Goal: Task Accomplishment & Management: Use online tool/utility

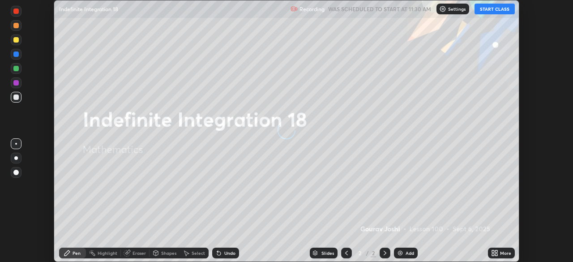
scroll to position [262, 573]
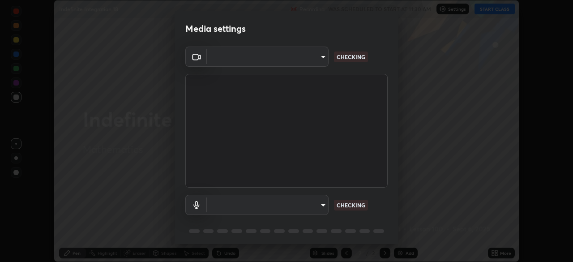
type input "5b992aa0614f8b3d4f44c2af7b6e86d68b9a4b3158581502b975f648e85978ea"
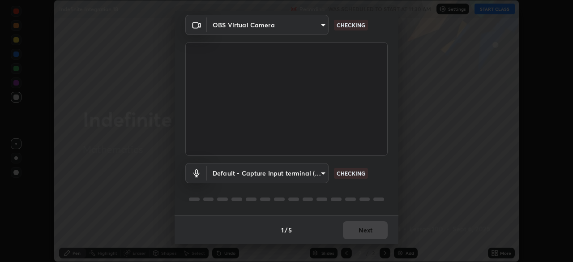
click at [317, 170] on body "Erase all Indefinite Integration 18 Recording WAS SCHEDULED TO START AT 11:30 A…" at bounding box center [286, 131] width 573 height 262
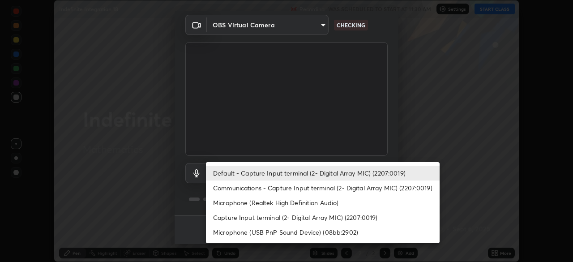
click at [330, 202] on li "Microphone (Realtek High Definition Audio)" at bounding box center [323, 202] width 234 height 15
type input "f6c20f814fcf980ce61ad073fdd2048deb51cd2c8008acc1dc6bec3ff2143d43"
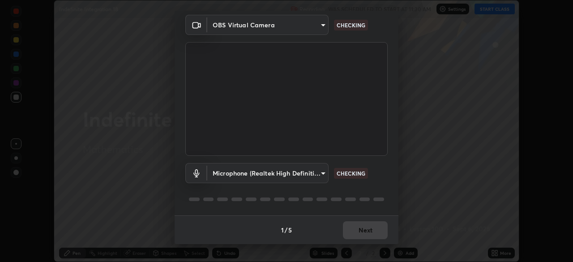
click at [379, 189] on div "Microphone (Realtek High Definition Audio) f6c20f814fcf980ce61ad073fdd2048deb51…" at bounding box center [286, 186] width 202 height 60
click at [385, 188] on div "Microphone (Realtek High Definition Audio) f6c20f814fcf980ce61ad073fdd2048deb51…" at bounding box center [286, 186] width 202 height 60
click at [385, 187] on div "Microphone (Realtek High Definition Audio) f6c20f814fcf980ce61ad073fdd2048deb51…" at bounding box center [286, 186] width 202 height 60
click at [384, 186] on div "Microphone (Realtek High Definition Audio) f6c20f814fcf980ce61ad073fdd2048deb51…" at bounding box center [286, 186] width 202 height 60
click at [380, 190] on div "Microphone (Realtek High Definition Audio) f6c20f814fcf980ce61ad073fdd2048deb51…" at bounding box center [286, 186] width 202 height 60
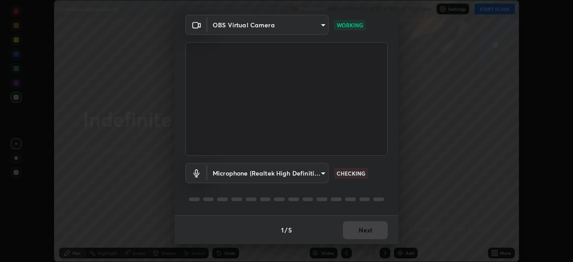
click at [378, 190] on div "Microphone (Realtek High Definition Audio) f6c20f814fcf980ce61ad073fdd2048deb51…" at bounding box center [286, 186] width 202 height 60
click at [377, 190] on div "Microphone (Realtek High Definition Audio) f6c20f814fcf980ce61ad073fdd2048deb51…" at bounding box center [286, 186] width 202 height 60
click at [376, 190] on div "Microphone (Realtek High Definition Audio) f6c20f814fcf980ce61ad073fdd2048deb51…" at bounding box center [286, 186] width 202 height 60
click at [376, 192] on div "Microphone (Realtek High Definition Audio) f6c20f814fcf980ce61ad073fdd2048deb51…" at bounding box center [286, 186] width 202 height 60
click at [377, 189] on div "Microphone (Realtek High Definition Audio) f6c20f814fcf980ce61ad073fdd2048deb51…" at bounding box center [286, 186] width 202 height 60
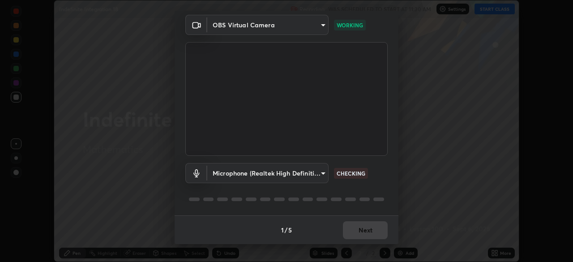
click at [378, 188] on div "Microphone (Realtek High Definition Audio) f6c20f814fcf980ce61ad073fdd2048deb51…" at bounding box center [286, 186] width 202 height 60
click at [378, 187] on div "Microphone (Realtek High Definition Audio) f6c20f814fcf980ce61ad073fdd2048deb51…" at bounding box center [286, 186] width 202 height 60
click at [371, 190] on div "Microphone (Realtek High Definition Audio) f6c20f814fcf980ce61ad073fdd2048deb51…" at bounding box center [286, 186] width 202 height 60
click at [371, 174] on div "Microphone (Realtek High Definition Audio) f6c20f814fcf980ce61ad073fdd2048deb51…" at bounding box center [286, 173] width 202 height 20
click at [375, 185] on div "Microphone (Realtek High Definition Audio) f6c20f814fcf980ce61ad073fdd2048deb51…" at bounding box center [286, 186] width 202 height 60
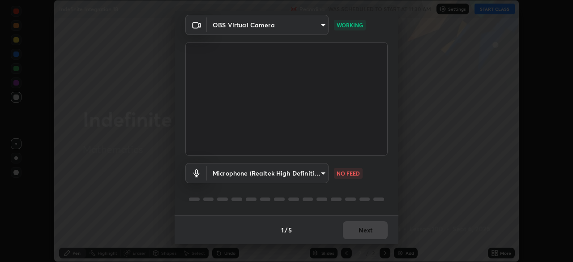
click at [375, 184] on div "Microphone (Realtek High Definition Audio) f6c20f814fcf980ce61ad073fdd2048deb51…" at bounding box center [286, 186] width 202 height 60
click at [379, 185] on div "Microphone (Realtek High Definition Audio) f6c20f814fcf980ce61ad073fdd2048deb51…" at bounding box center [286, 186] width 202 height 60
click at [378, 185] on div "Microphone (Realtek High Definition Audio) f6c20f814fcf980ce61ad073fdd2048deb51…" at bounding box center [286, 186] width 202 height 60
click at [378, 183] on div "Microphone (Realtek High Definition Audio) f6c20f814fcf980ce61ad073fdd2048deb51…" at bounding box center [286, 173] width 202 height 20
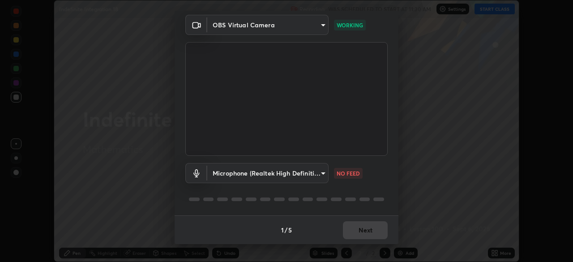
click at [322, 175] on body "Erase all Indefinite Integration 18 Recording WAS SCHEDULED TO START AT 11:30 A…" at bounding box center [286, 131] width 573 height 262
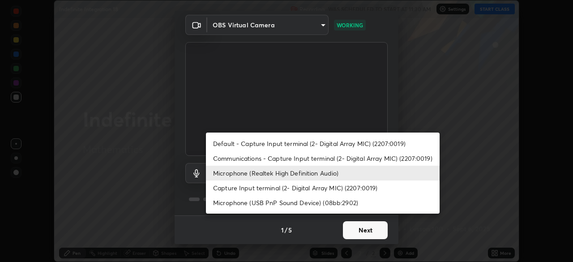
click at [370, 231] on div at bounding box center [286, 131] width 573 height 262
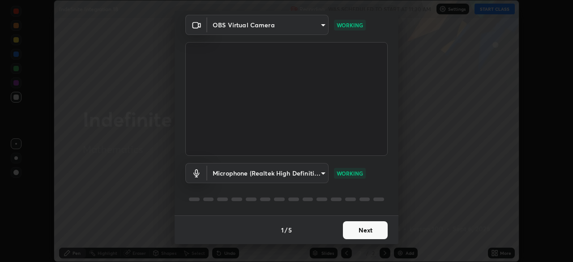
click at [370, 231] on div "Default - Capture Input terminal (2- Digital Array MIC) (2207:0019) Communicati…" at bounding box center [286, 131] width 573 height 262
click at [370, 232] on div "Default - Capture Input terminal (2- Digital Array MIC) (2207:0019) Communicati…" at bounding box center [286, 131] width 573 height 262
click at [370, 233] on button "Next" at bounding box center [365, 230] width 45 height 18
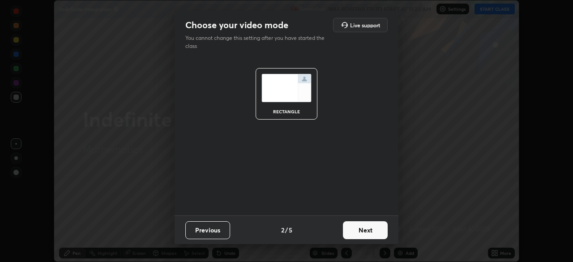
click at [371, 233] on button "Next" at bounding box center [365, 230] width 45 height 18
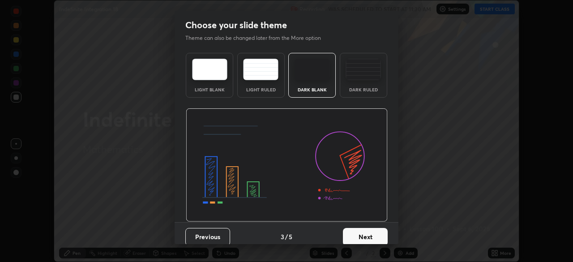
click at [371, 234] on button "Next" at bounding box center [365, 237] width 45 height 18
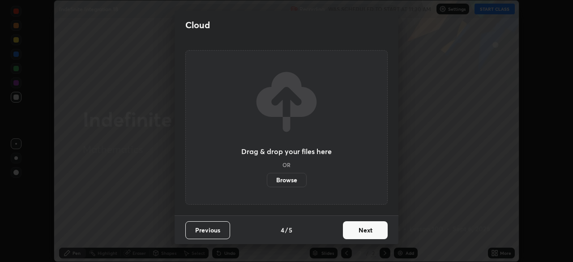
click at [371, 233] on button "Next" at bounding box center [365, 230] width 45 height 18
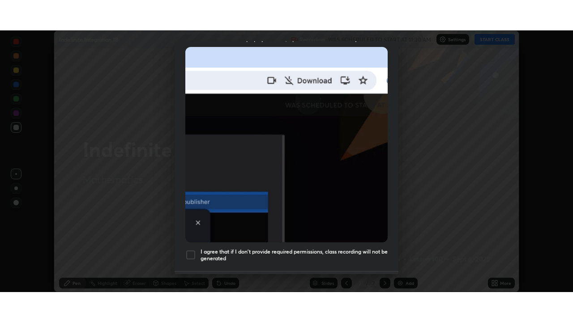
scroll to position [214, 0]
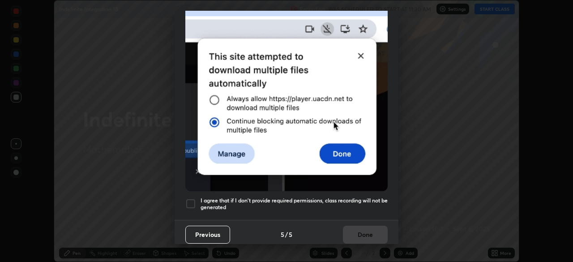
click at [191, 198] on div at bounding box center [190, 203] width 11 height 11
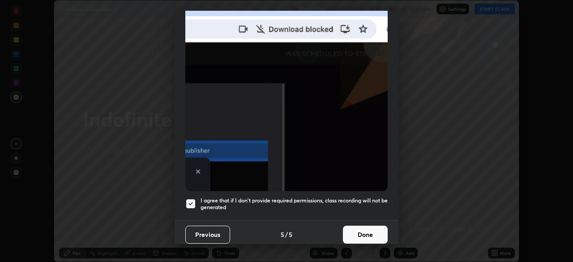
click at [372, 233] on button "Done" at bounding box center [365, 235] width 45 height 18
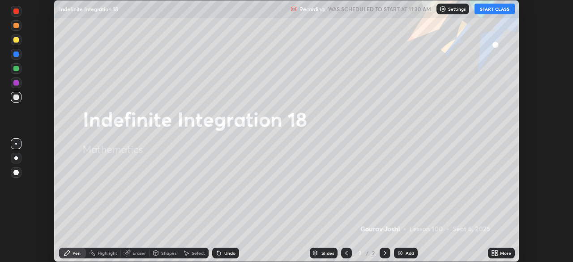
click at [498, 9] on button "START CLASS" at bounding box center [494, 9] width 40 height 11
click at [498, 252] on icon at bounding box center [494, 252] width 7 height 7
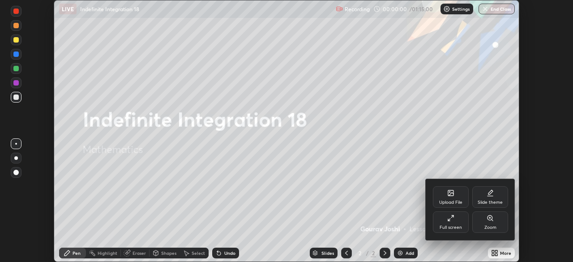
click at [460, 218] on div "Full screen" at bounding box center [451, 221] width 36 height 21
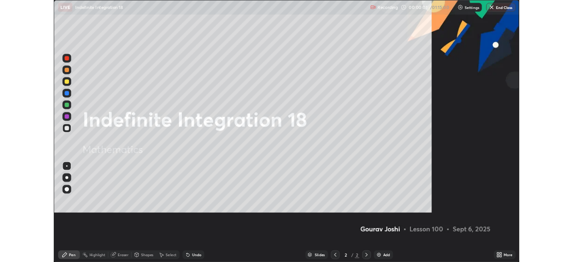
scroll to position [322, 573]
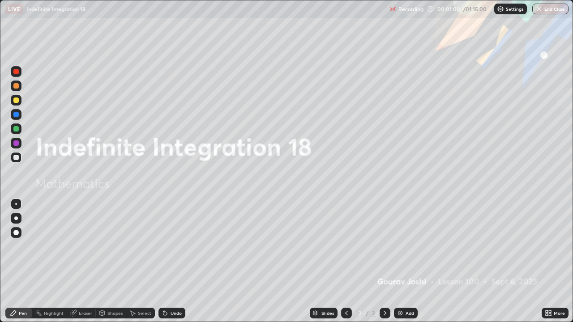
click at [395, 261] on div "Add" at bounding box center [406, 313] width 24 height 11
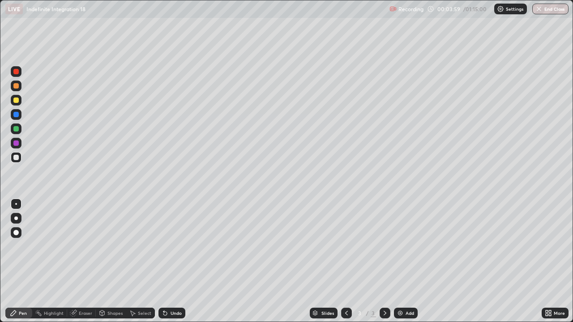
click at [405, 261] on div "Add" at bounding box center [406, 313] width 24 height 11
click at [17, 105] on div at bounding box center [16, 100] width 11 height 11
click at [77, 261] on div "Eraser" at bounding box center [81, 313] width 29 height 11
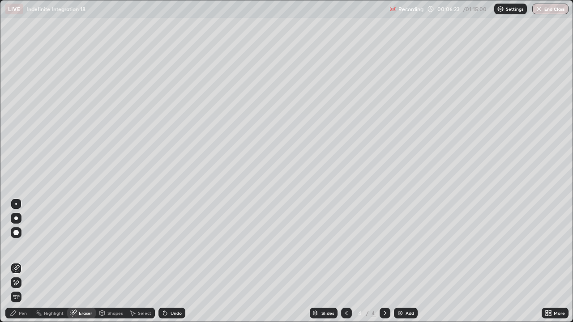
click at [15, 261] on div "Pen" at bounding box center [18, 313] width 27 height 11
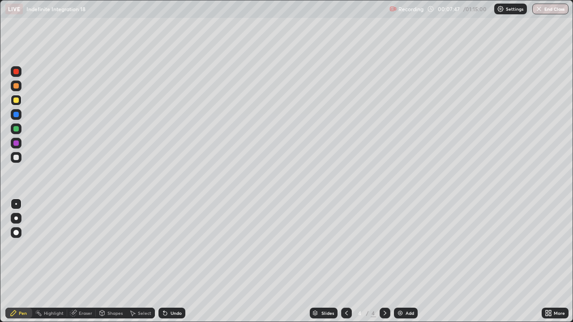
click at [15, 129] on div at bounding box center [15, 128] width 5 height 5
click at [18, 131] on div at bounding box center [15, 128] width 5 height 5
click at [20, 117] on div at bounding box center [16, 114] width 11 height 11
click at [16, 102] on div at bounding box center [15, 100] width 5 height 5
click at [17, 115] on div at bounding box center [15, 114] width 5 height 5
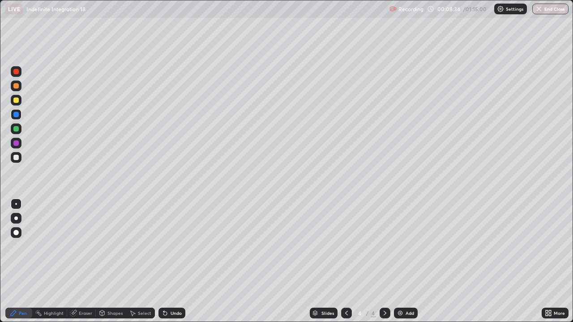
click at [16, 117] on div at bounding box center [15, 114] width 5 height 5
click at [16, 129] on div at bounding box center [15, 128] width 5 height 5
click at [16, 101] on div at bounding box center [15, 100] width 5 height 5
click at [14, 72] on div at bounding box center [15, 71] width 5 height 5
click at [85, 261] on div "Eraser" at bounding box center [85, 313] width 13 height 4
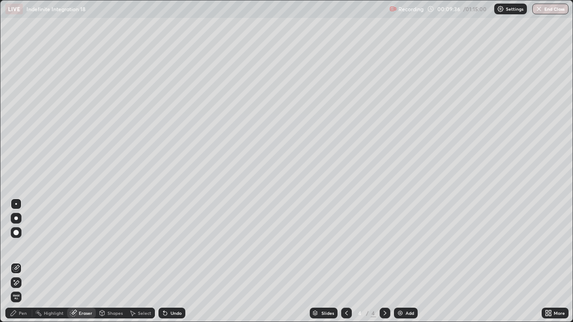
click at [19, 261] on div "Pen" at bounding box center [23, 313] width 8 height 4
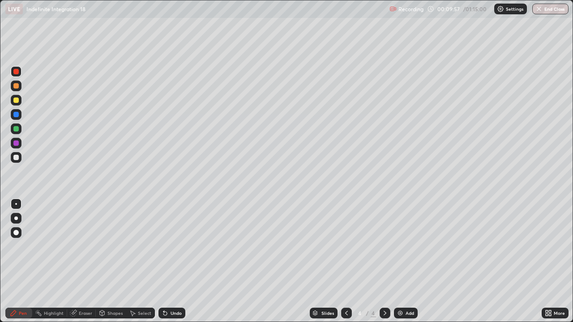
click at [20, 100] on div at bounding box center [16, 100] width 11 height 11
click at [18, 115] on div at bounding box center [15, 114] width 5 height 5
click at [18, 129] on div at bounding box center [15, 128] width 5 height 5
click at [170, 261] on div "Undo" at bounding box center [175, 313] width 11 height 4
click at [19, 72] on div at bounding box center [16, 71] width 11 height 11
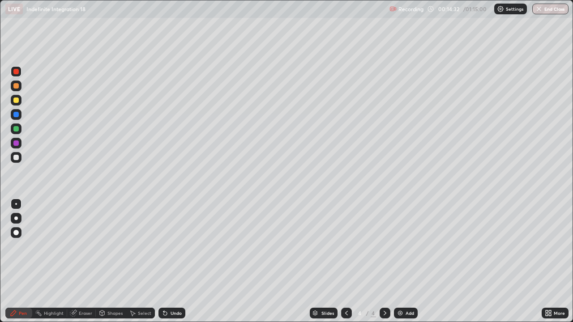
click at [401, 261] on img at bounding box center [399, 313] width 7 height 7
click at [341, 261] on div at bounding box center [346, 313] width 11 height 11
click at [384, 261] on icon at bounding box center [384, 313] width 7 height 7
click at [18, 159] on div at bounding box center [15, 157] width 5 height 5
click at [17, 86] on div at bounding box center [15, 85] width 5 height 5
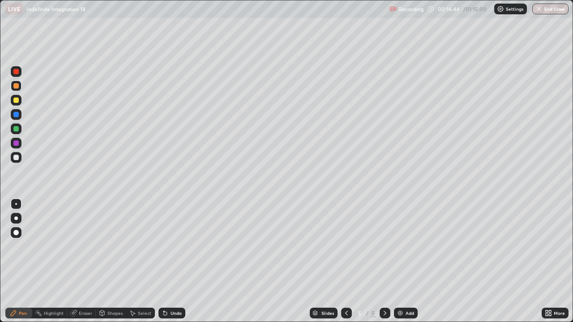
click at [17, 100] on div at bounding box center [15, 100] width 5 height 5
click at [16, 72] on div at bounding box center [15, 71] width 5 height 5
click at [17, 158] on div at bounding box center [15, 157] width 5 height 5
click at [179, 261] on div "Undo" at bounding box center [175, 313] width 11 height 4
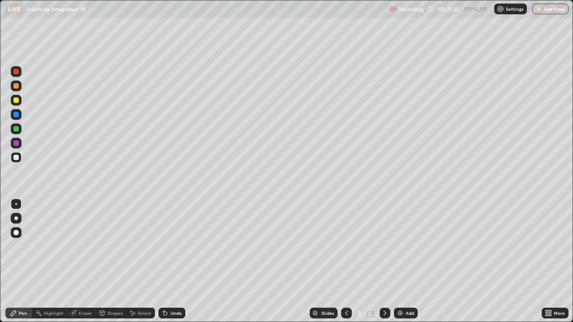
click at [402, 261] on img at bounding box center [399, 313] width 7 height 7
click at [15, 157] on div at bounding box center [15, 157] width 5 height 5
click at [86, 261] on div "Eraser" at bounding box center [85, 313] width 13 height 4
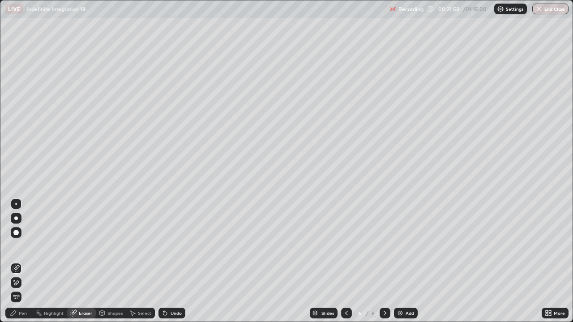
click at [19, 261] on div "Pen" at bounding box center [18, 313] width 27 height 11
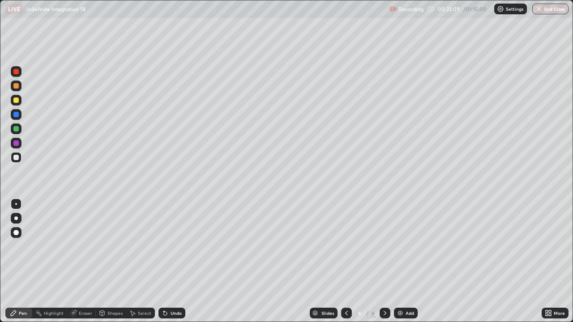
click at [175, 261] on div "Undo" at bounding box center [171, 313] width 27 height 11
click at [17, 105] on div at bounding box center [16, 100] width 11 height 11
click at [17, 158] on div at bounding box center [15, 157] width 5 height 5
click at [17, 144] on div at bounding box center [15, 143] width 5 height 5
click at [20, 157] on div at bounding box center [16, 157] width 11 height 11
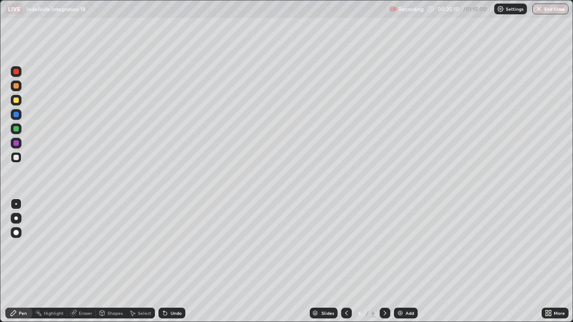
click at [409, 261] on div "Add" at bounding box center [406, 313] width 24 height 11
click at [345, 261] on icon at bounding box center [346, 313] width 7 height 7
click at [21, 261] on div "Pen" at bounding box center [23, 313] width 8 height 4
click at [386, 261] on icon at bounding box center [384, 313] width 7 height 7
click at [398, 261] on img at bounding box center [399, 313] width 7 height 7
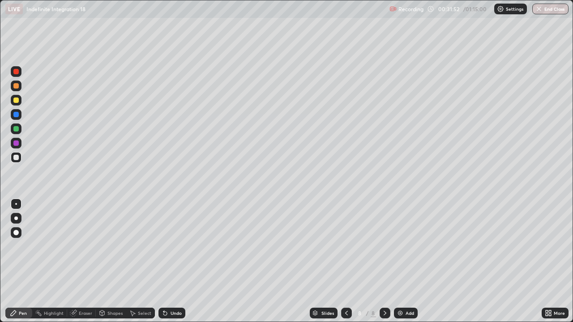
click at [93, 261] on div "Eraser" at bounding box center [81, 313] width 29 height 11
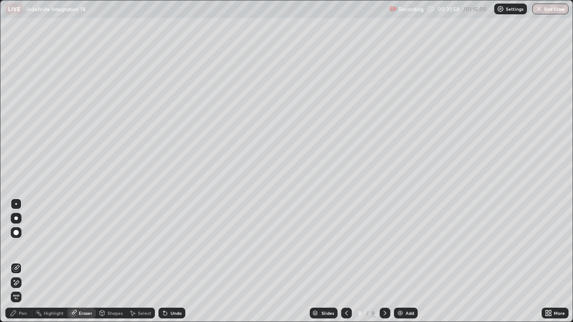
click at [26, 261] on div "Pen" at bounding box center [23, 313] width 8 height 4
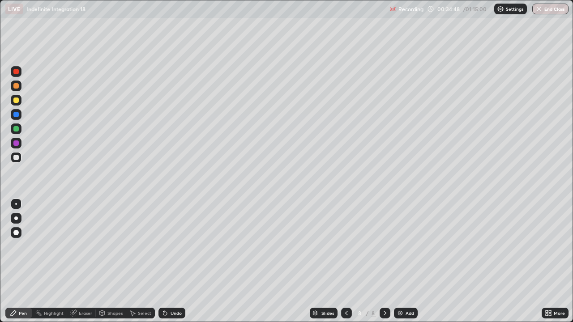
click at [143, 261] on div "Select" at bounding box center [140, 313] width 29 height 11
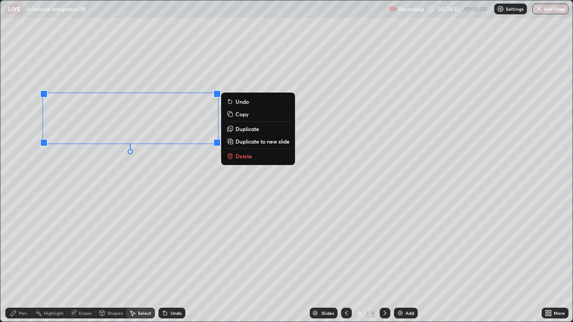
click at [255, 114] on button "Copy" at bounding box center [258, 114] width 67 height 11
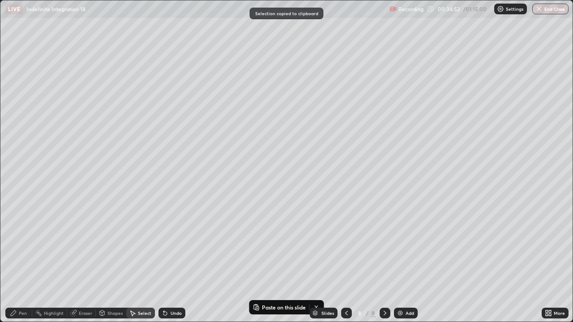
click at [396, 261] on img at bounding box center [399, 313] width 7 height 7
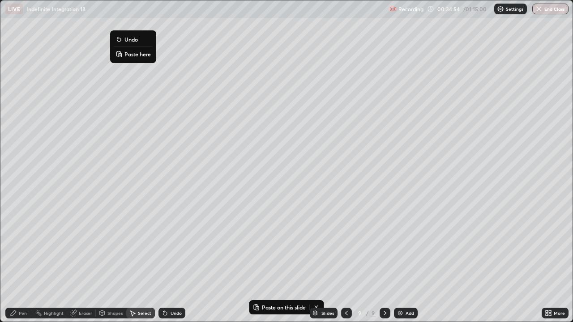
click at [124, 54] on p "Paste here" at bounding box center [137, 54] width 26 height 7
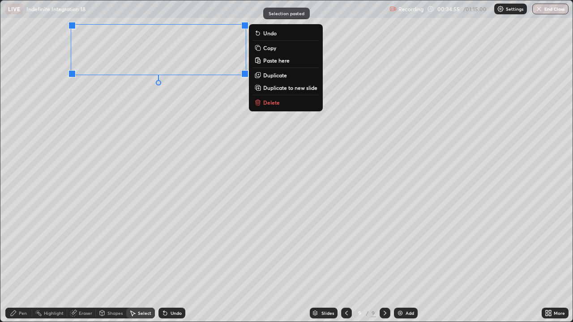
click at [84, 102] on div "0 ° Undo Copy Paste here Duplicate Duplicate to new slide Delete" at bounding box center [286, 160] width 572 height 321
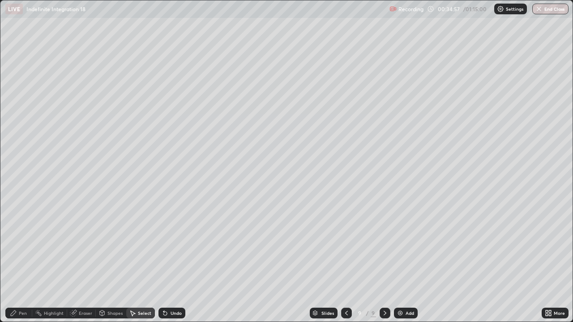
click at [24, 261] on div "Pen" at bounding box center [23, 313] width 8 height 4
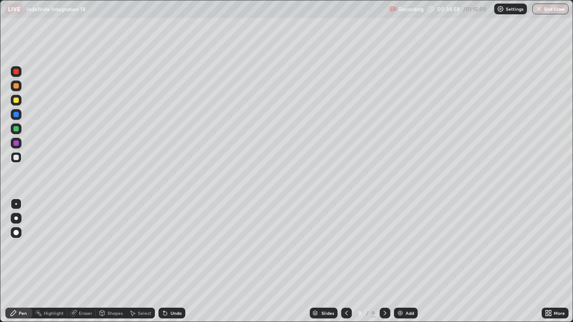
click at [14, 155] on div at bounding box center [15, 157] width 5 height 5
click at [401, 261] on img at bounding box center [399, 313] width 7 height 7
click at [93, 261] on div "Eraser" at bounding box center [81, 313] width 29 height 11
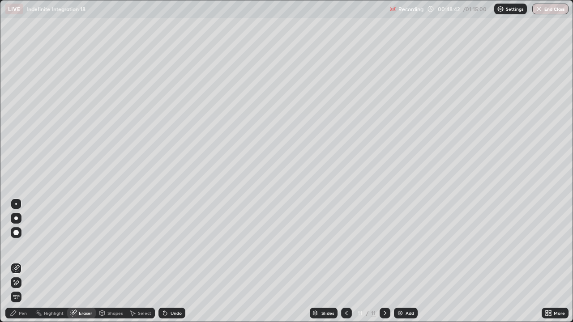
click at [23, 261] on div "Pen" at bounding box center [18, 313] width 27 height 11
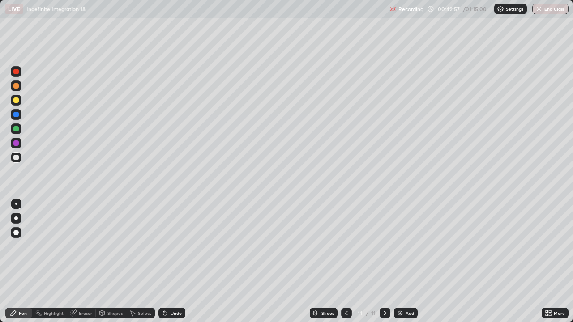
click at [21, 101] on div at bounding box center [16, 100] width 11 height 11
click at [16, 157] on div at bounding box center [15, 157] width 5 height 5
click at [401, 261] on img at bounding box center [399, 313] width 7 height 7
click at [166, 261] on div "Undo" at bounding box center [171, 313] width 27 height 11
click at [174, 261] on div "Undo" at bounding box center [175, 313] width 11 height 4
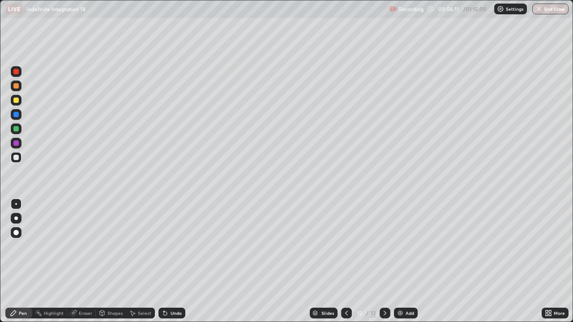
click at [177, 261] on div "Undo" at bounding box center [175, 313] width 11 height 4
click at [406, 261] on div "Add" at bounding box center [409, 313] width 9 height 4
click at [15, 100] on div at bounding box center [15, 100] width 5 height 5
click at [13, 129] on div at bounding box center [15, 128] width 5 height 5
click at [16, 129] on div at bounding box center [15, 128] width 5 height 5
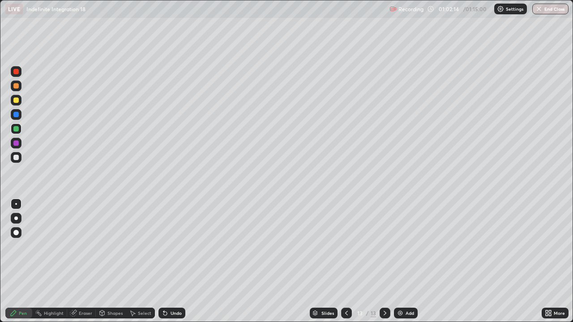
click at [78, 261] on div "Eraser" at bounding box center [81, 313] width 29 height 11
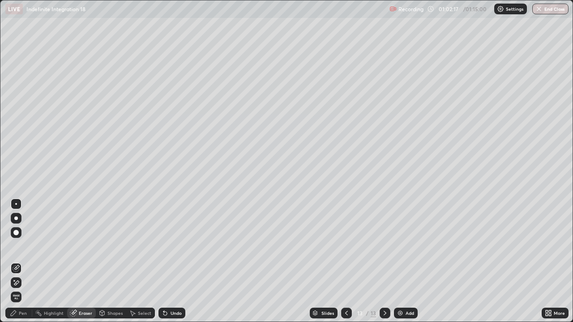
click at [26, 261] on div "Pen" at bounding box center [23, 313] width 8 height 4
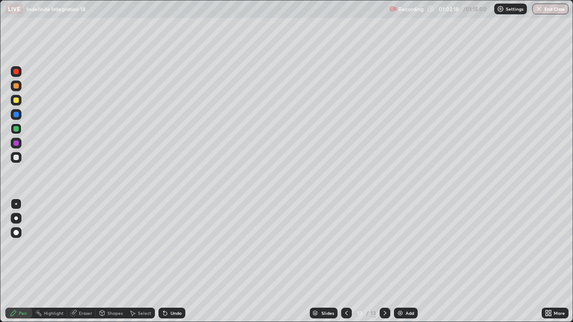
click at [16, 157] on div at bounding box center [15, 157] width 5 height 5
click at [17, 115] on div at bounding box center [15, 114] width 5 height 5
click at [12, 157] on div at bounding box center [16, 157] width 11 height 11
click at [174, 261] on div "Undo" at bounding box center [171, 313] width 27 height 11
click at [174, 261] on div "Undo" at bounding box center [175, 313] width 11 height 4
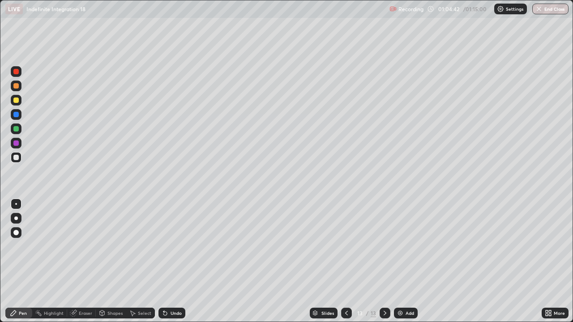
click at [174, 261] on div "Undo" at bounding box center [175, 313] width 11 height 4
click at [173, 261] on div "Undo" at bounding box center [175, 313] width 11 height 4
click at [174, 261] on div "Undo" at bounding box center [175, 313] width 11 height 4
click at [173, 261] on div "Undo" at bounding box center [175, 313] width 11 height 4
click at [174, 261] on div "Undo" at bounding box center [171, 313] width 27 height 11
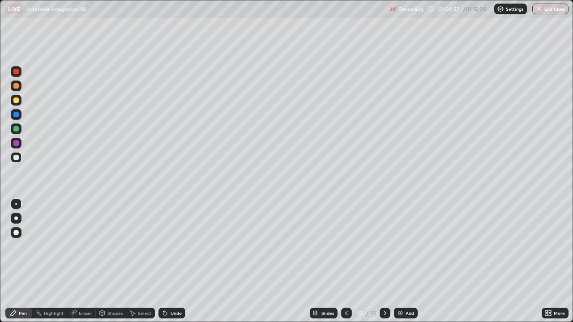
click at [170, 261] on div "Undo" at bounding box center [171, 313] width 27 height 11
click at [172, 261] on div "Undo" at bounding box center [175, 313] width 11 height 4
click at [174, 261] on div "Undo" at bounding box center [175, 313] width 11 height 4
click at [175, 261] on div "Undo" at bounding box center [175, 313] width 11 height 4
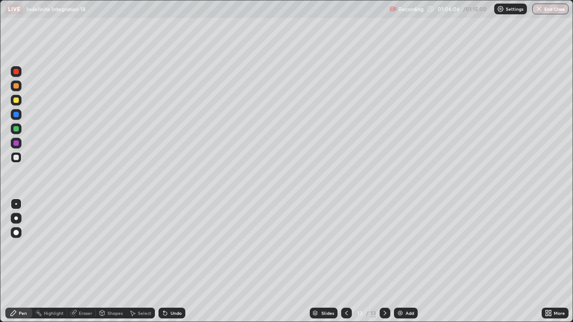
click at [18, 102] on div at bounding box center [16, 100] width 11 height 11
click at [398, 261] on img at bounding box center [399, 313] width 7 height 7
click at [18, 70] on div at bounding box center [15, 71] width 5 height 5
click at [16, 86] on div at bounding box center [15, 85] width 5 height 5
click at [171, 261] on div "Undo" at bounding box center [171, 313] width 27 height 11
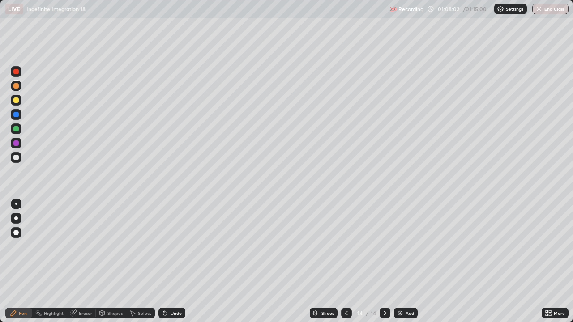
click at [173, 261] on div "Undo" at bounding box center [171, 313] width 27 height 11
click at [345, 261] on icon at bounding box center [346, 313] width 7 height 7
click at [383, 261] on icon at bounding box center [384, 313] width 7 height 7
click at [344, 261] on icon at bounding box center [346, 313] width 7 height 7
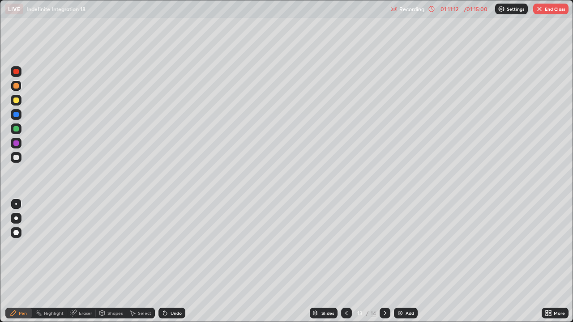
click at [384, 261] on icon at bounding box center [384, 313] width 7 height 7
click at [347, 261] on icon at bounding box center [346, 313] width 7 height 7
click at [384, 261] on icon at bounding box center [384, 313] width 3 height 4
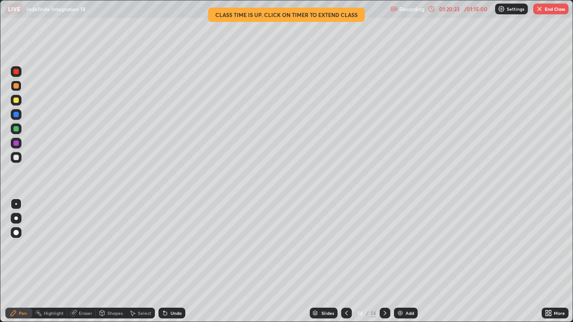
click at [556, 9] on button "End Class" at bounding box center [550, 9] width 35 height 11
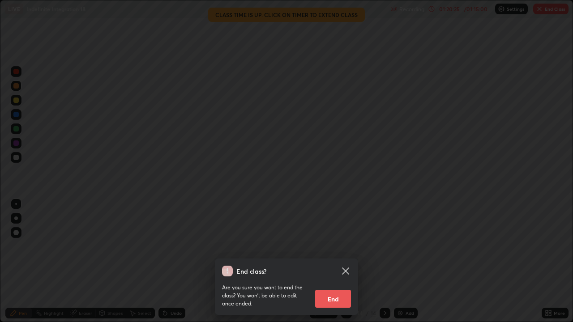
click at [334, 261] on button "End" at bounding box center [333, 299] width 36 height 18
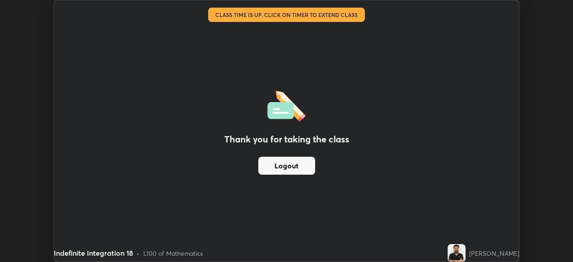
scroll to position [44485, 44174]
click at [465, 252] on img at bounding box center [456, 253] width 18 height 18
click at [286, 166] on button "Logout" at bounding box center [286, 166] width 57 height 18
